Goal: Task Accomplishment & Management: Manage account settings

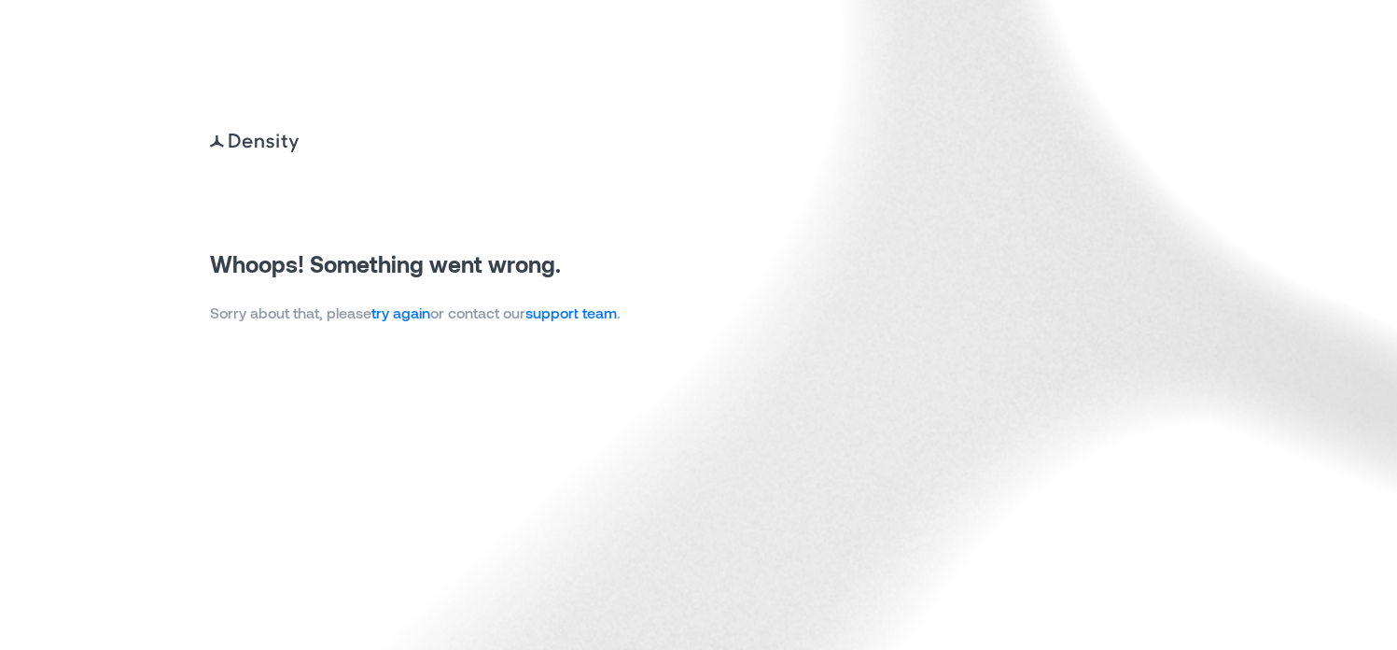
click at [406, 317] on link "try again" at bounding box center [400, 312] width 59 height 18
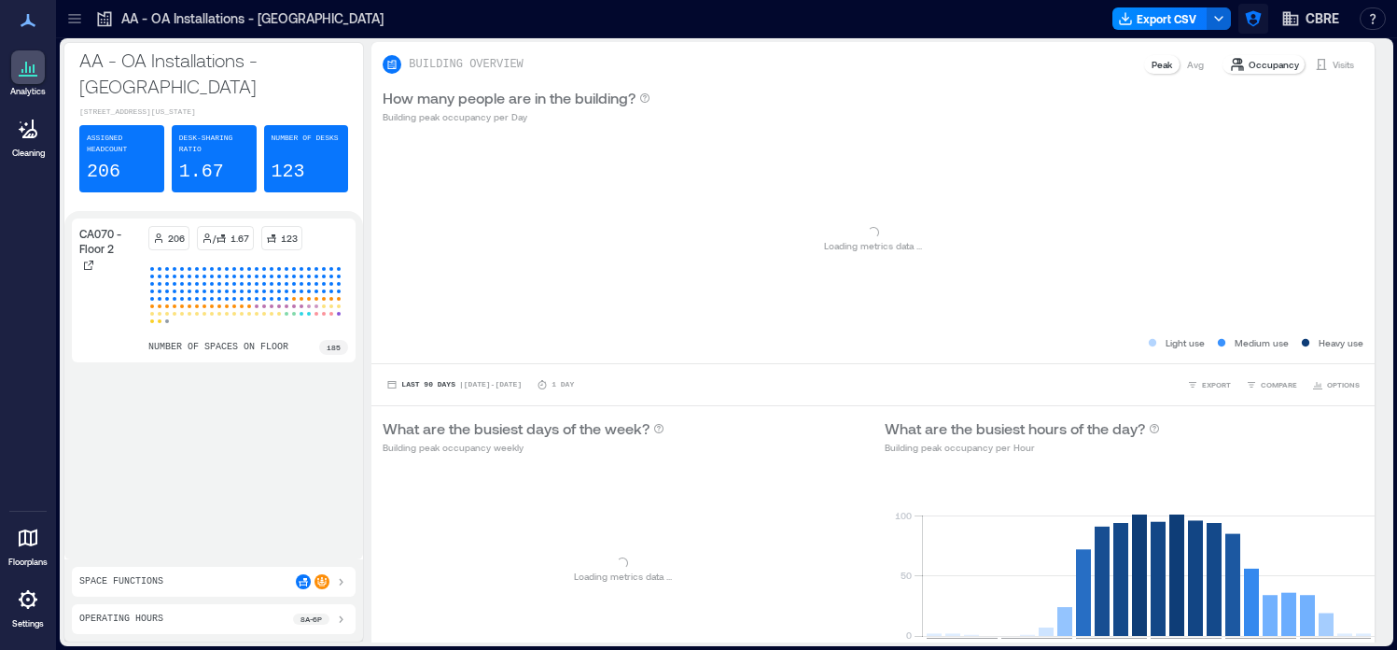
click at [1254, 15] on icon "button" at bounding box center [1253, 18] width 19 height 19
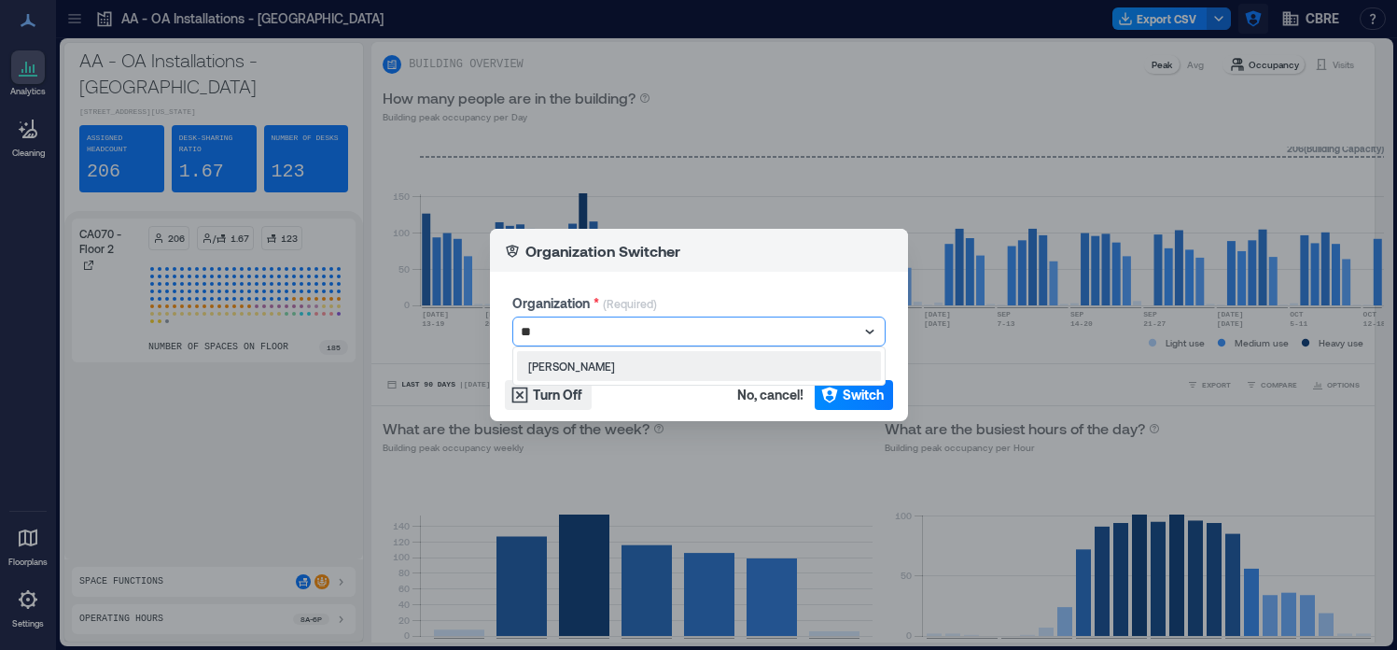
type input "***"
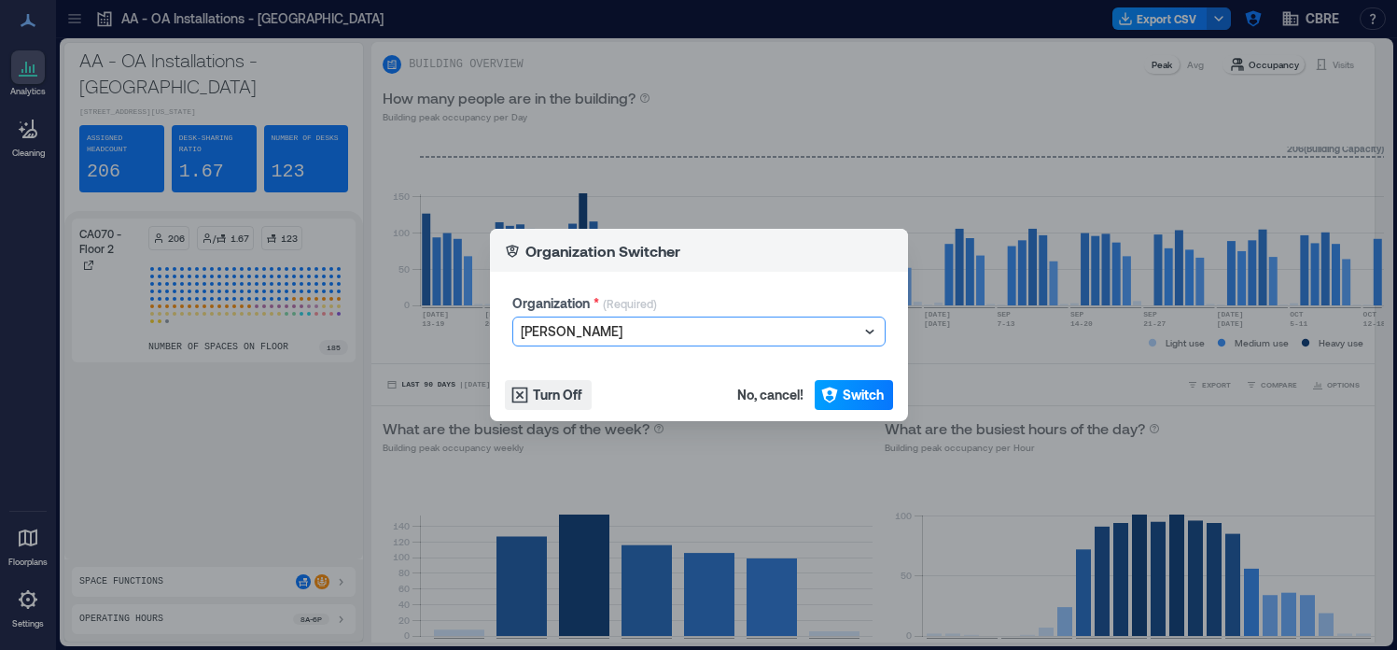
click at [848, 399] on span "Switch" at bounding box center [863, 394] width 41 height 19
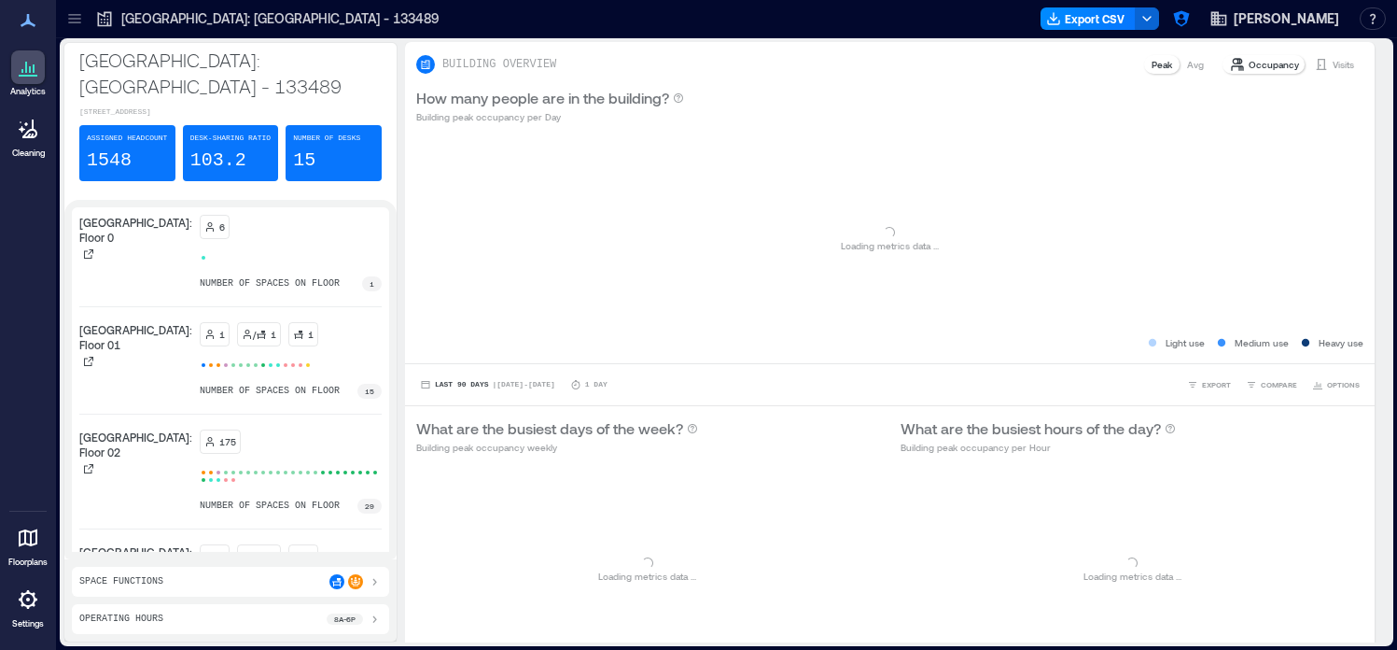
click at [80, 16] on icon at bounding box center [74, 18] width 19 height 19
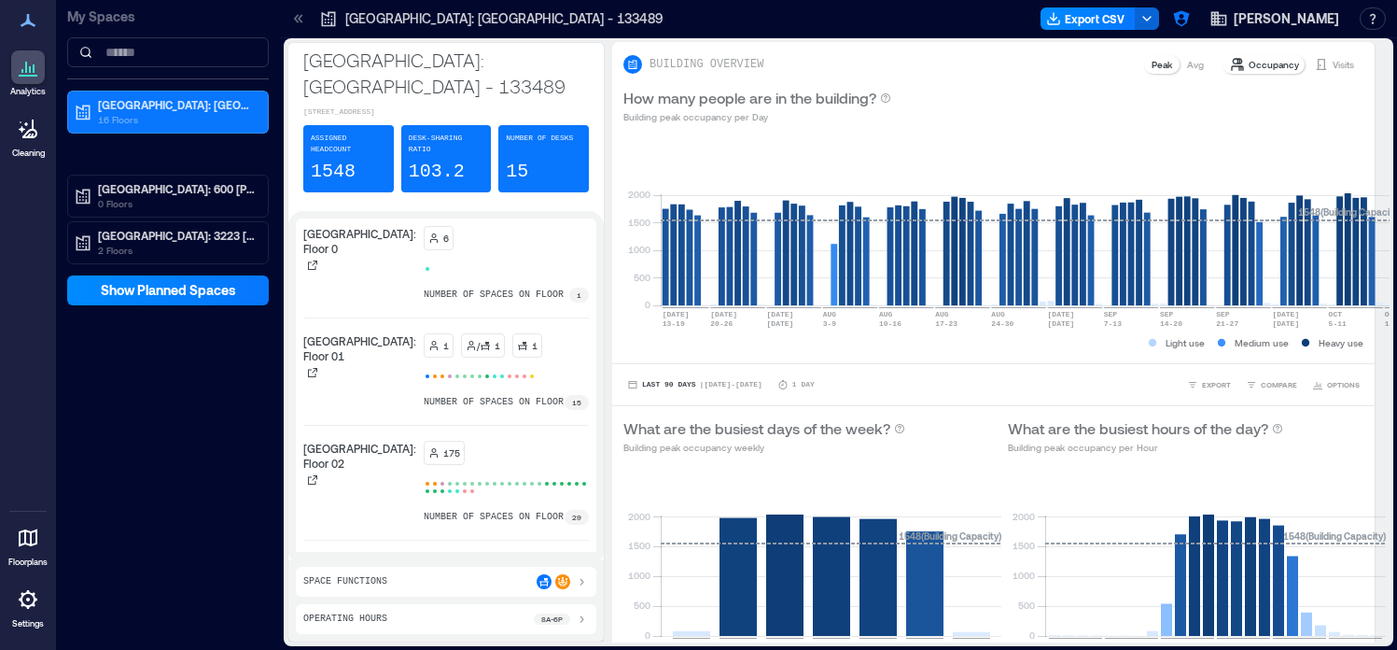
click at [35, 628] on p "Settings" at bounding box center [28, 623] width 32 height 11
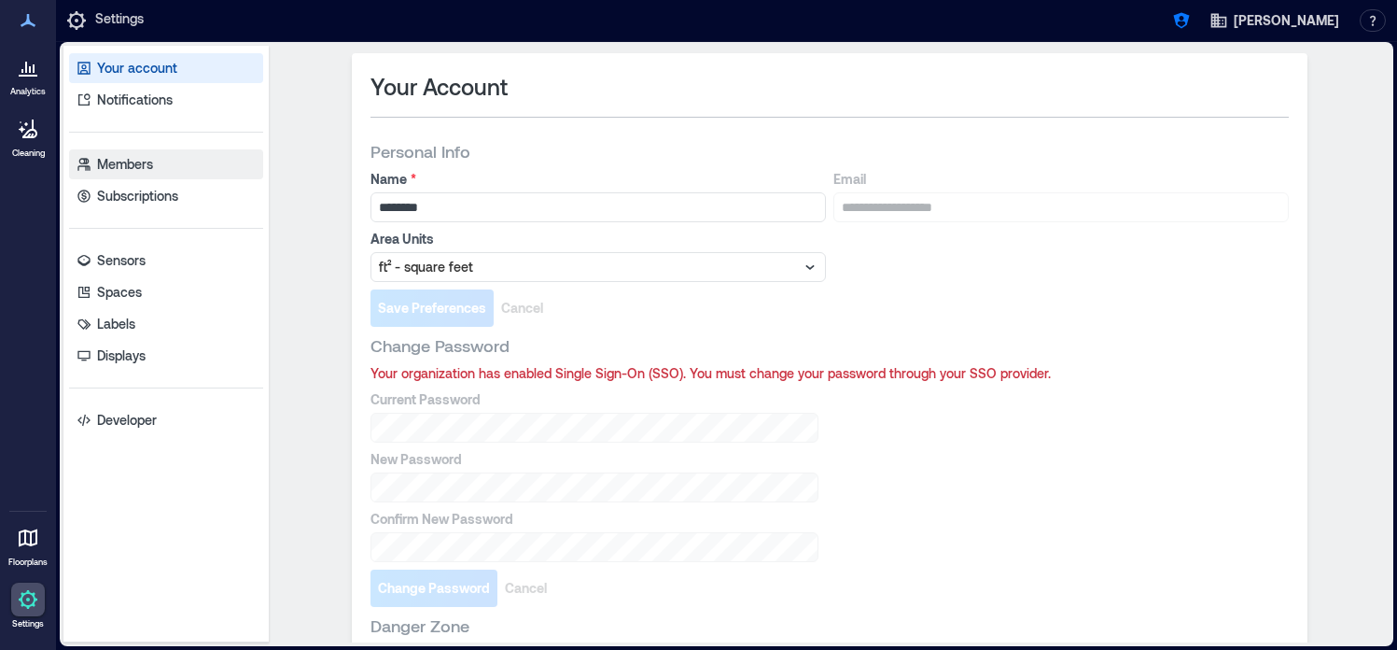
click at [137, 161] on p "Members" at bounding box center [125, 164] width 56 height 19
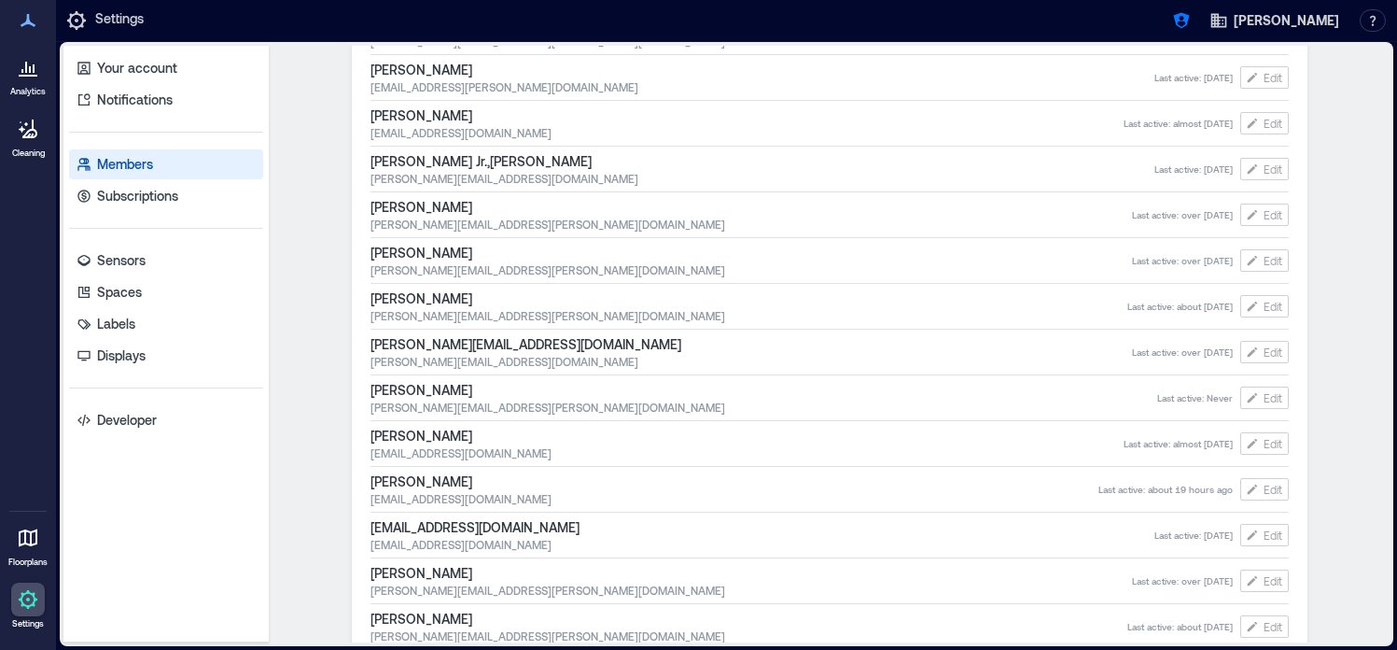
scroll to position [708, 0]
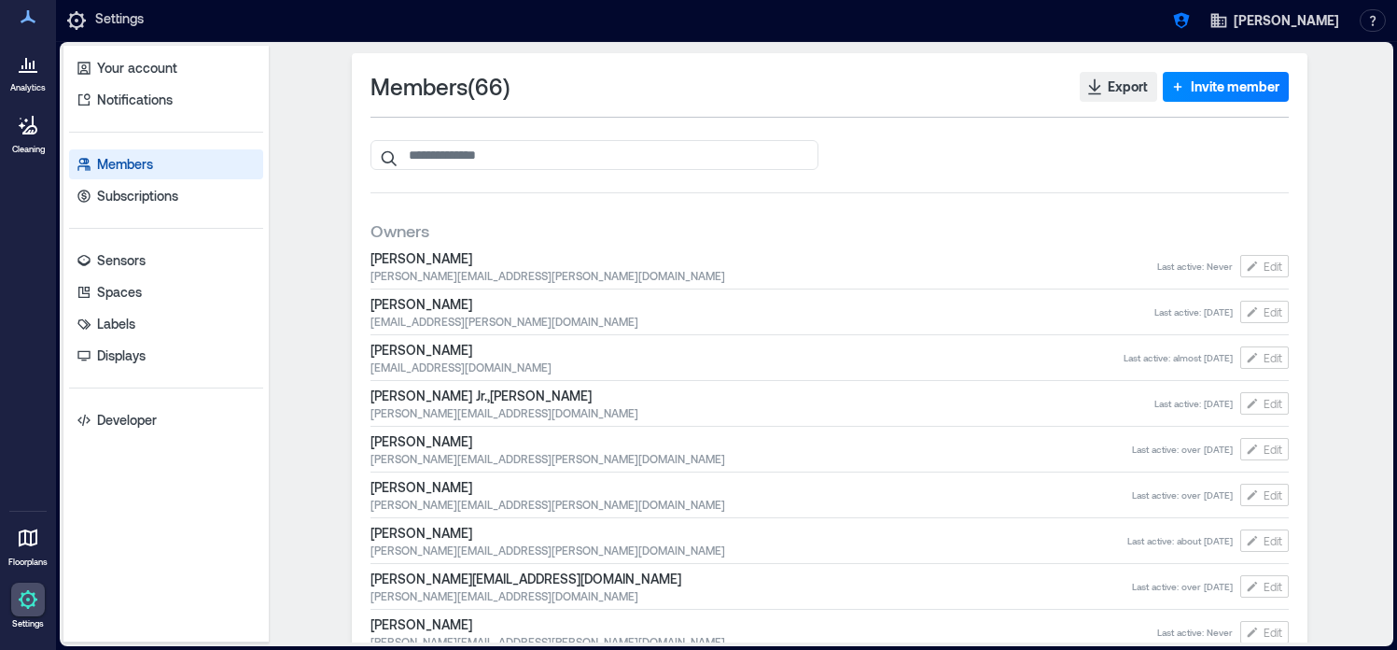
scroll to position [708, 0]
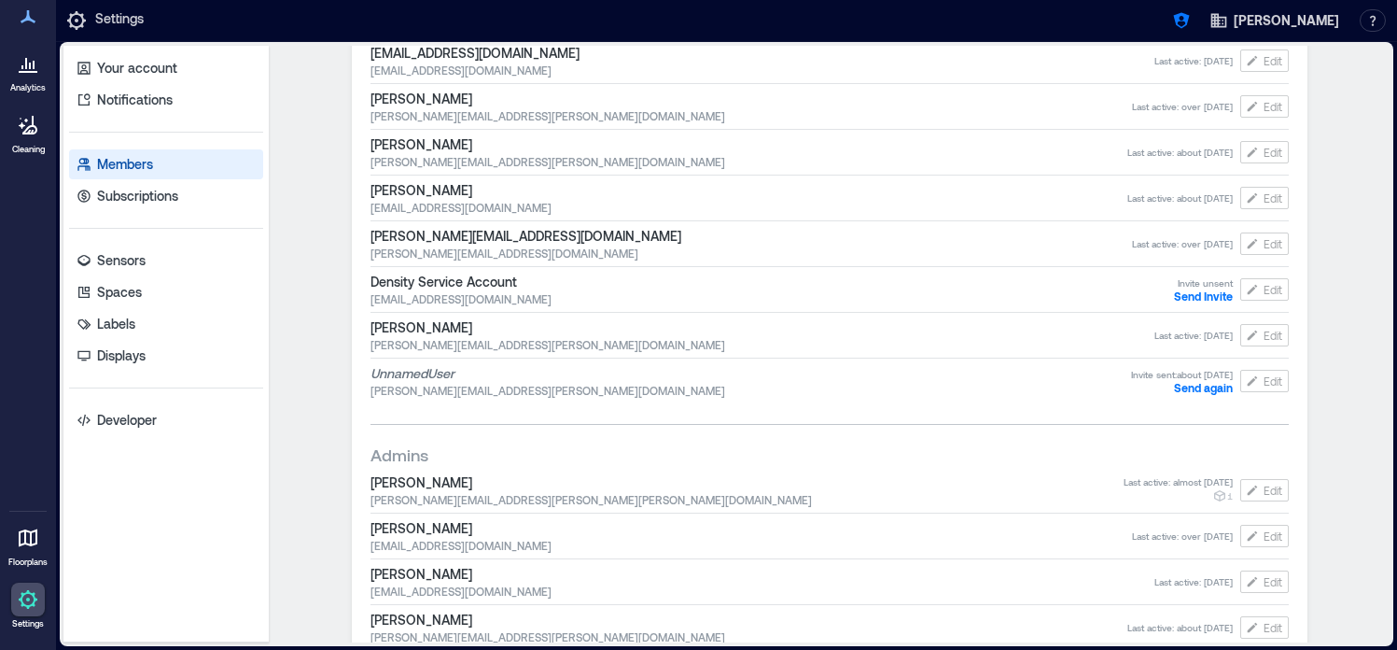
click at [611, 344] on span "[PERSON_NAME][EMAIL_ADDRESS][PERSON_NAME][DOMAIN_NAME]" at bounding box center [763, 344] width 784 height 15
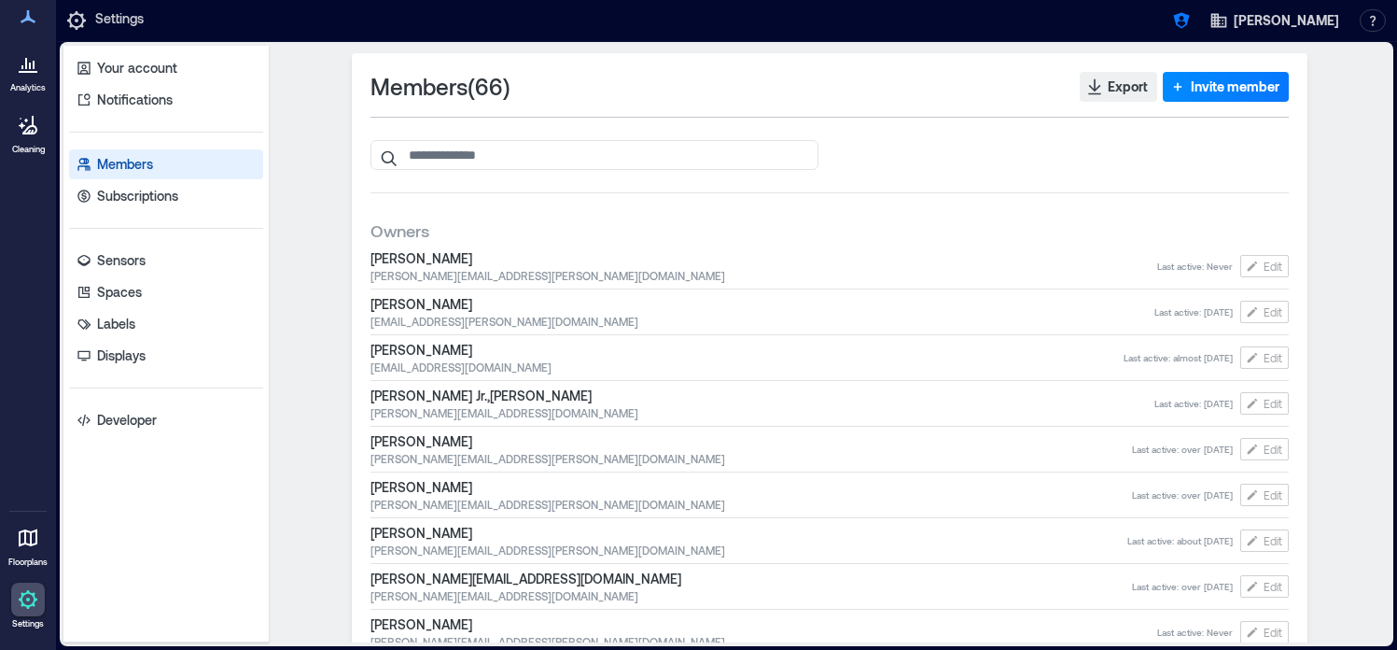
scroll to position [708, 0]
